Goal: Find specific page/section: Find specific page/section

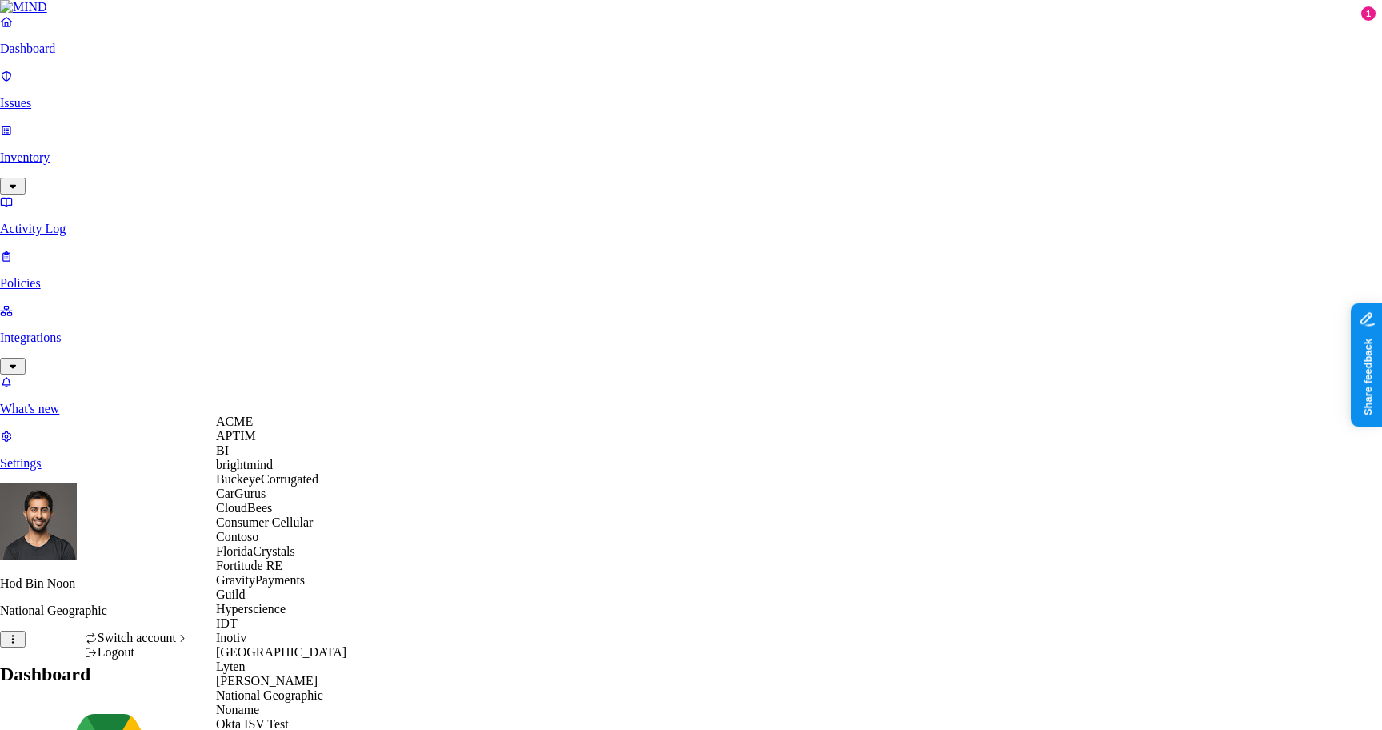
scroll to position [42, 0]
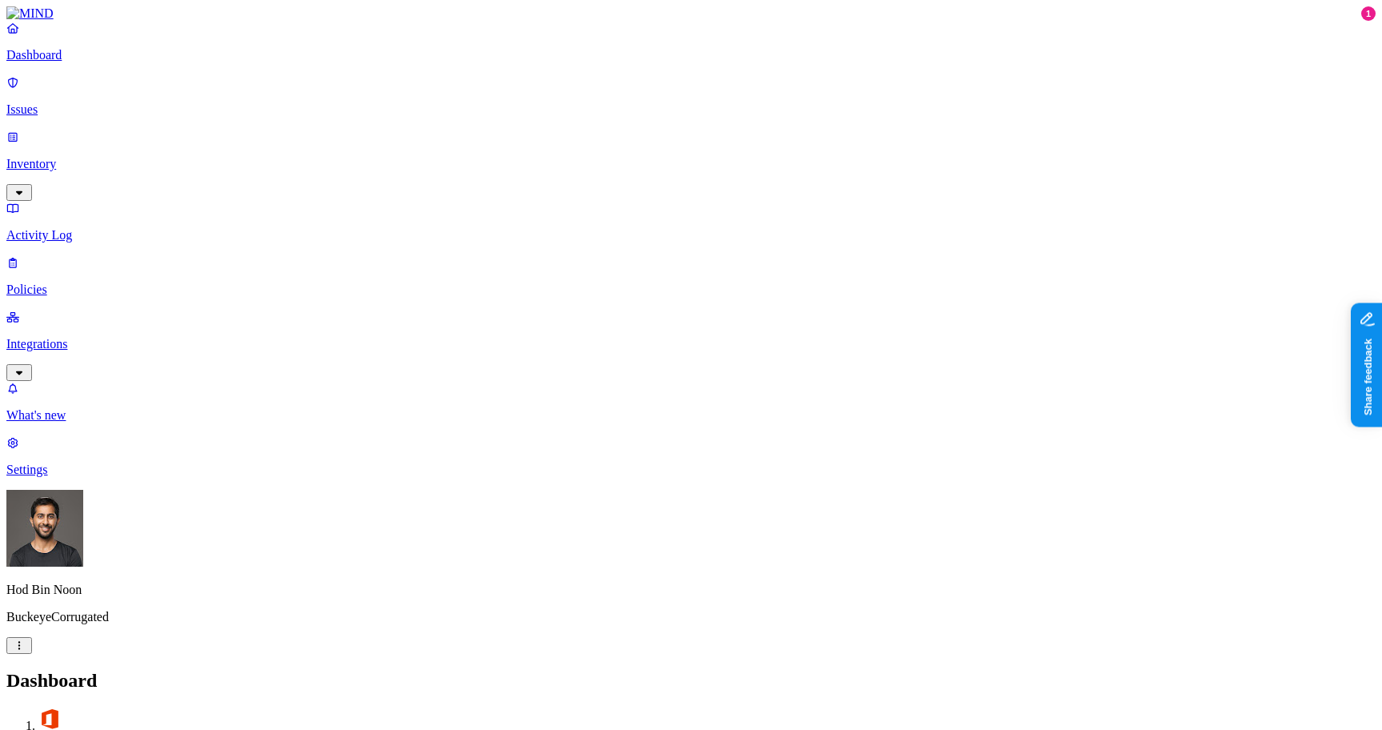
click at [63, 157] on p "Inventory" at bounding box center [690, 164] width 1369 height 14
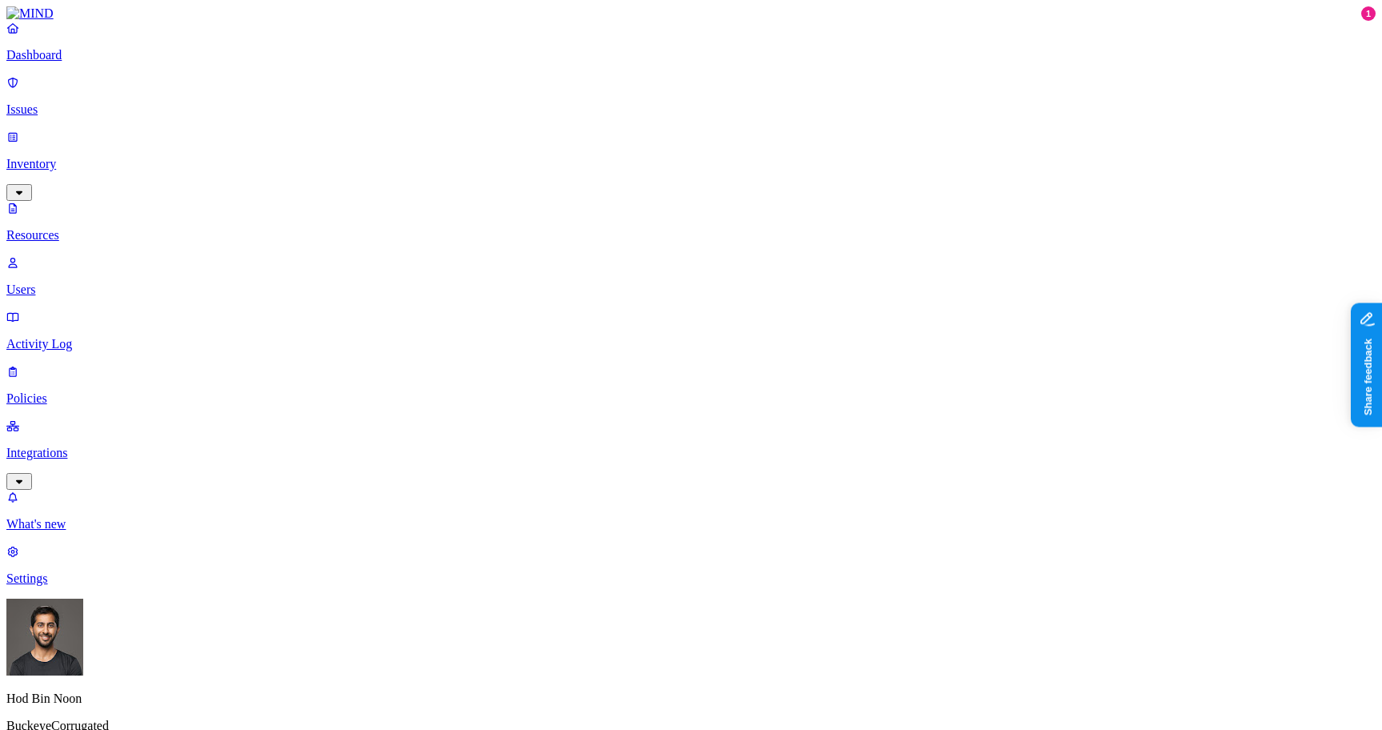
click at [725, 311] on div "Public" at bounding box center [725, 332] width 0 height 43
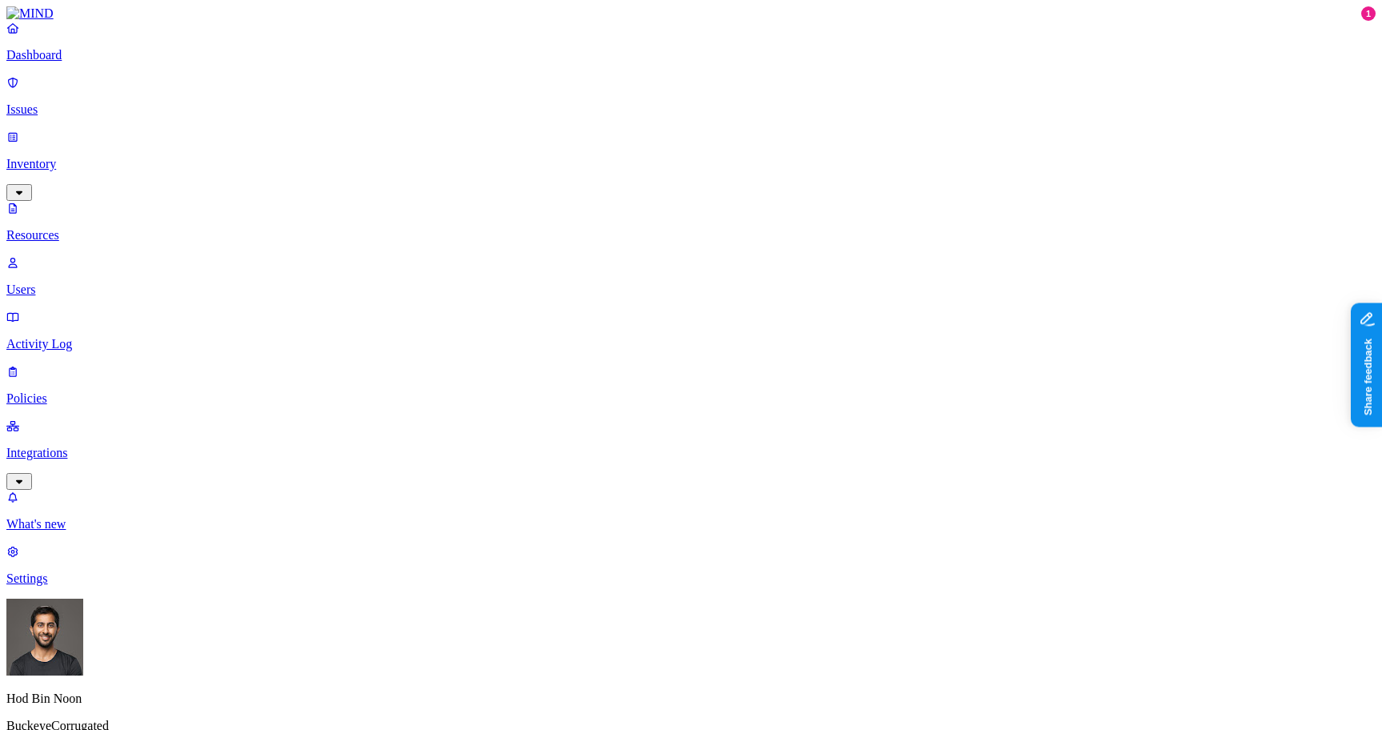
click at [725, 254] on div "External users" at bounding box center [725, 283] width 0 height 58
click at [725, 254] on div "External users" at bounding box center [725, 284] width 0 height 60
click at [725, 328] on div "Public" at bounding box center [725, 342] width 0 height 29
click at [725, 268] on div "External users" at bounding box center [725, 289] width 0 height 43
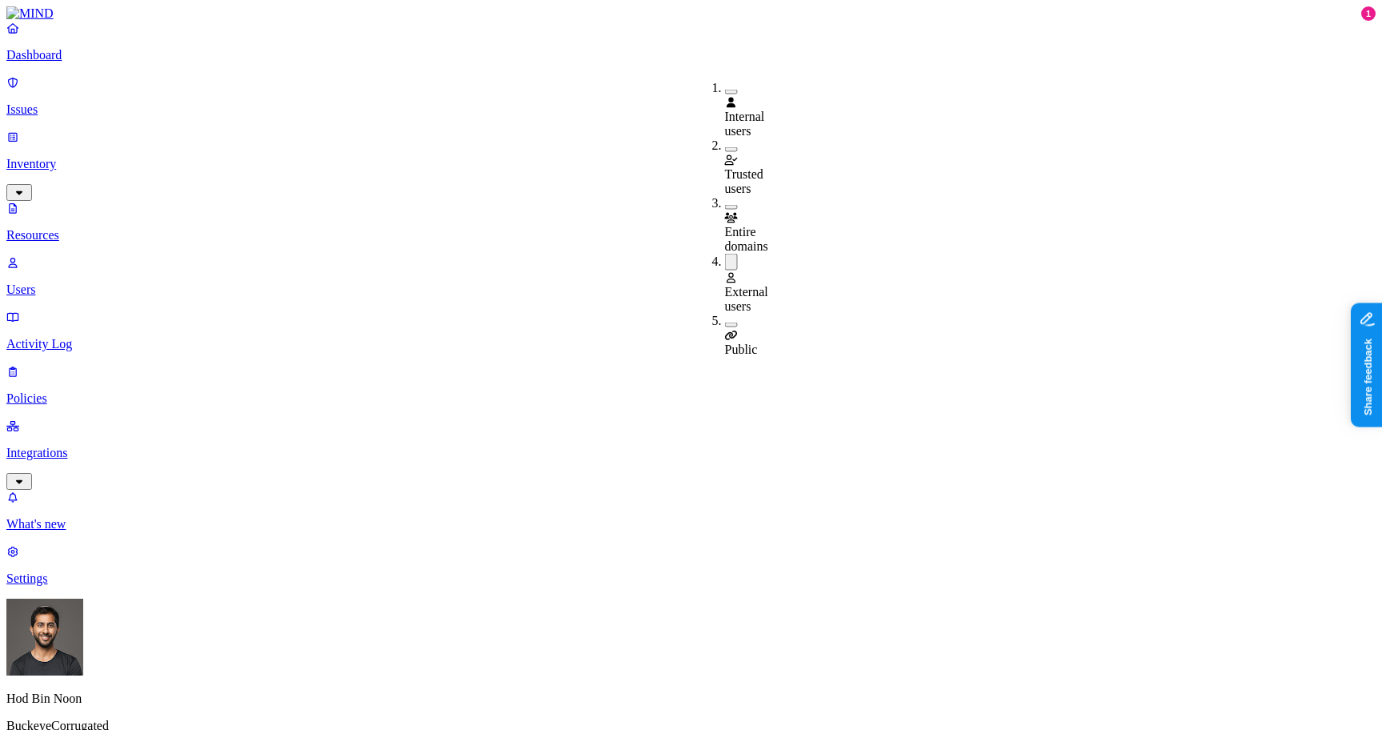
click at [752, 285] on span "External users" at bounding box center [746, 299] width 43 height 28
click at [753, 282] on span "External users" at bounding box center [746, 296] width 43 height 28
click at [753, 285] on span "External users" at bounding box center [746, 299] width 43 height 28
click at [762, 110] on span "Internal users" at bounding box center [745, 124] width 40 height 28
click at [762, 112] on span "Internal users" at bounding box center [745, 126] width 40 height 28
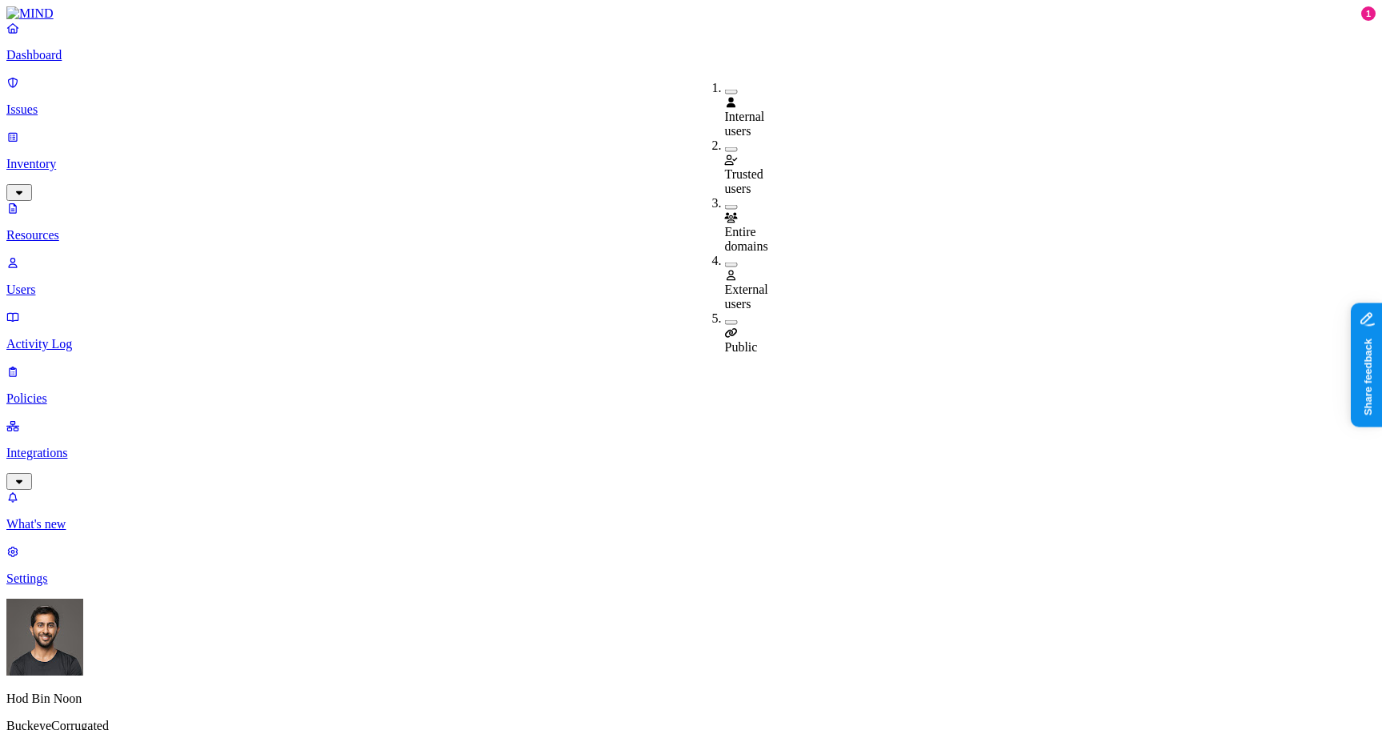
type input "pdf"
click at [420, 126] on div "PDF" at bounding box center [487, 119] width 154 height 14
